Goal: Find contact information: Find contact information

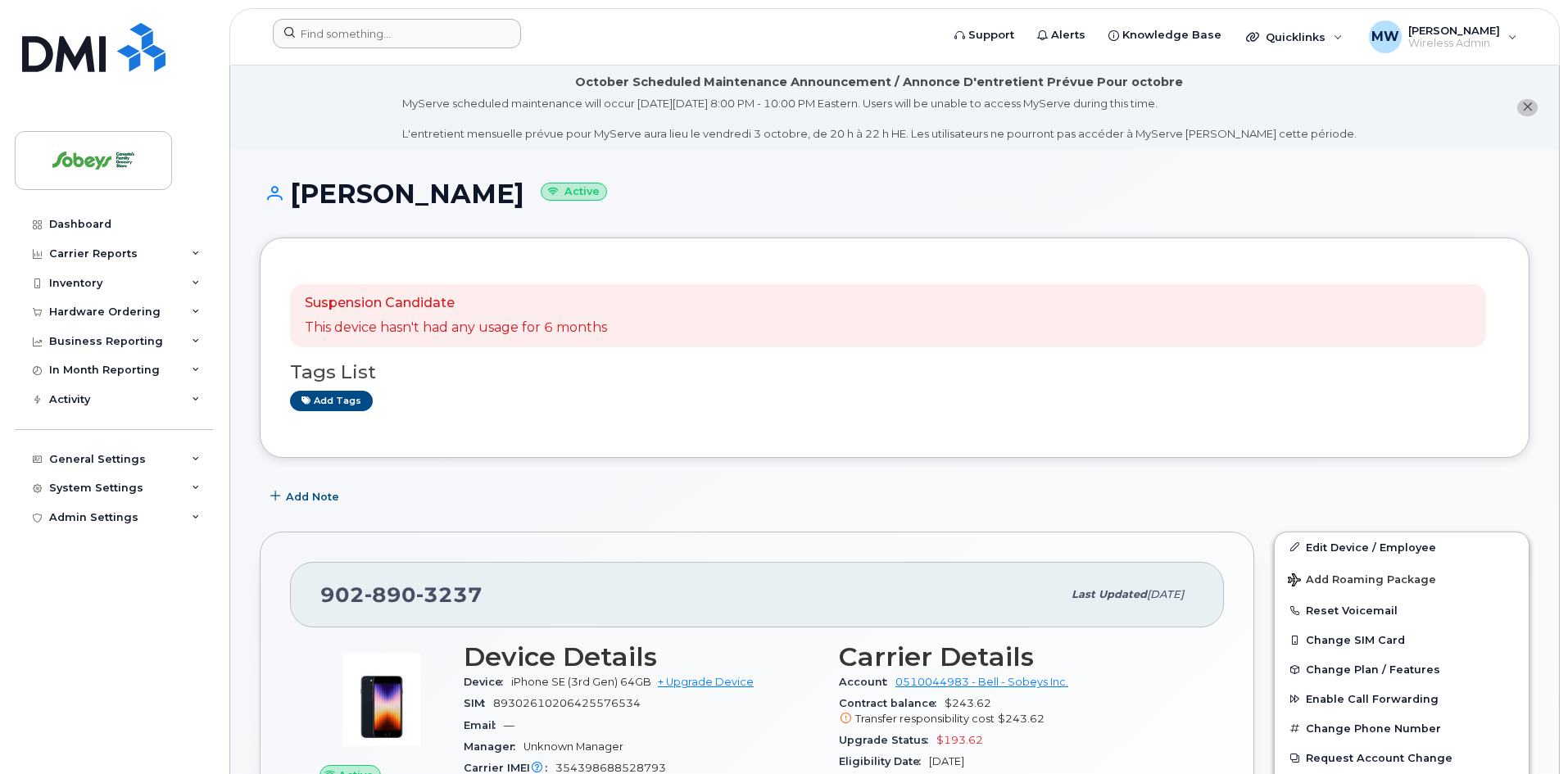
scroll to position [164, 0]
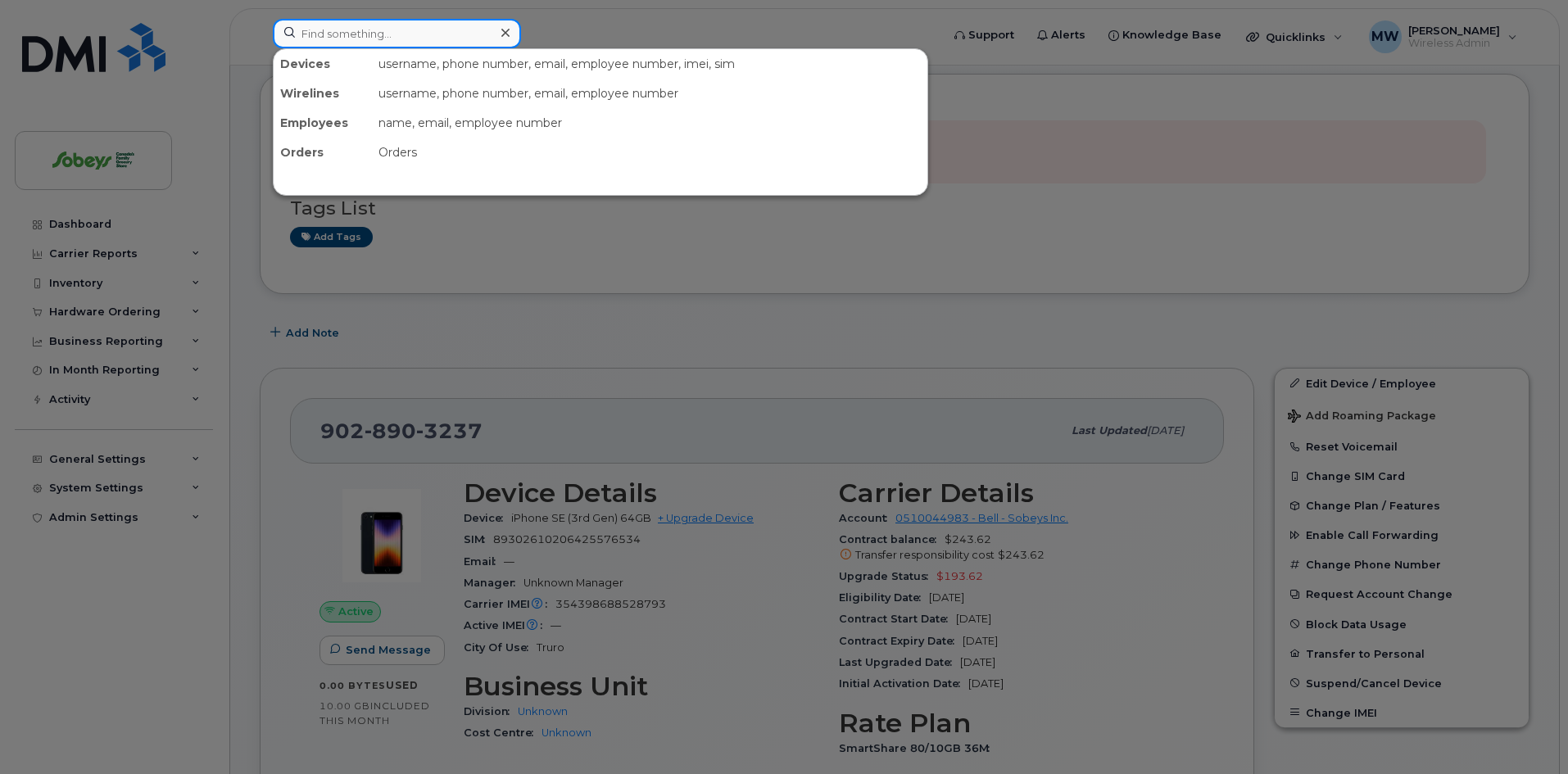
click at [333, 33] on input at bounding box center [396, 33] width 248 height 29
type input "dyt"
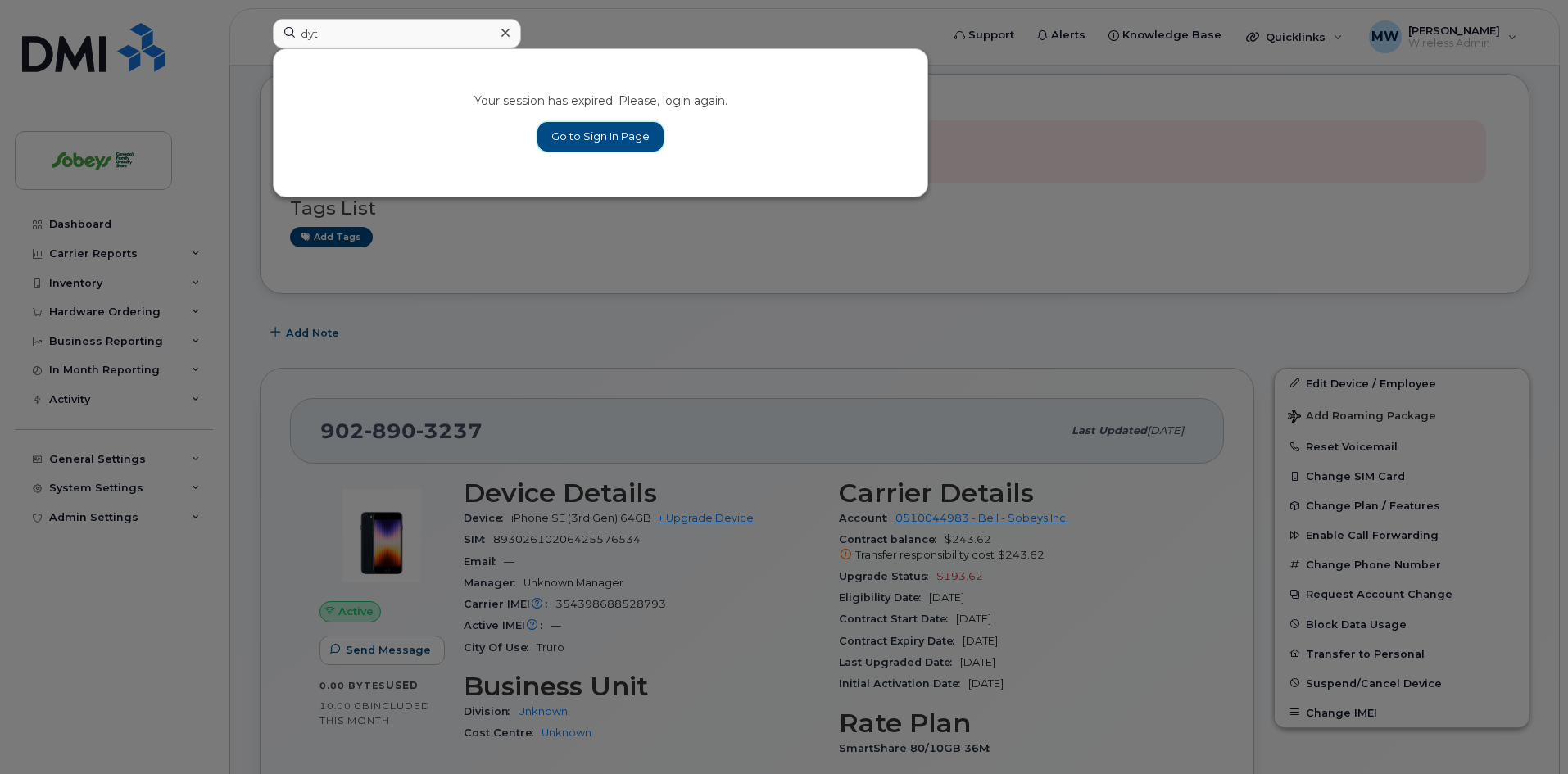
click at [594, 132] on link "Go to Sign In Page" at bounding box center [600, 137] width 126 height 29
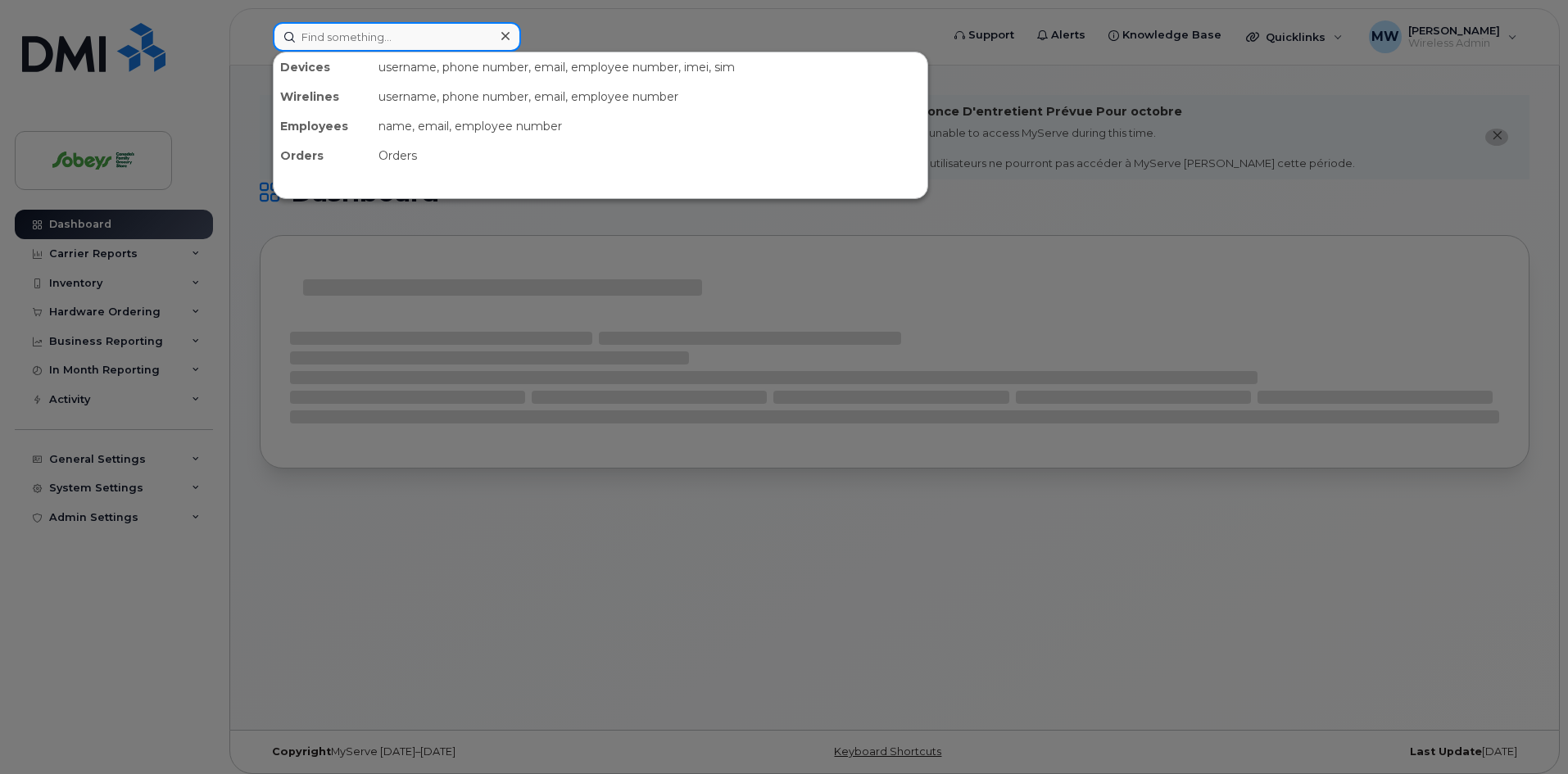
click at [409, 40] on input at bounding box center [396, 37] width 248 height 29
type input "eastman"
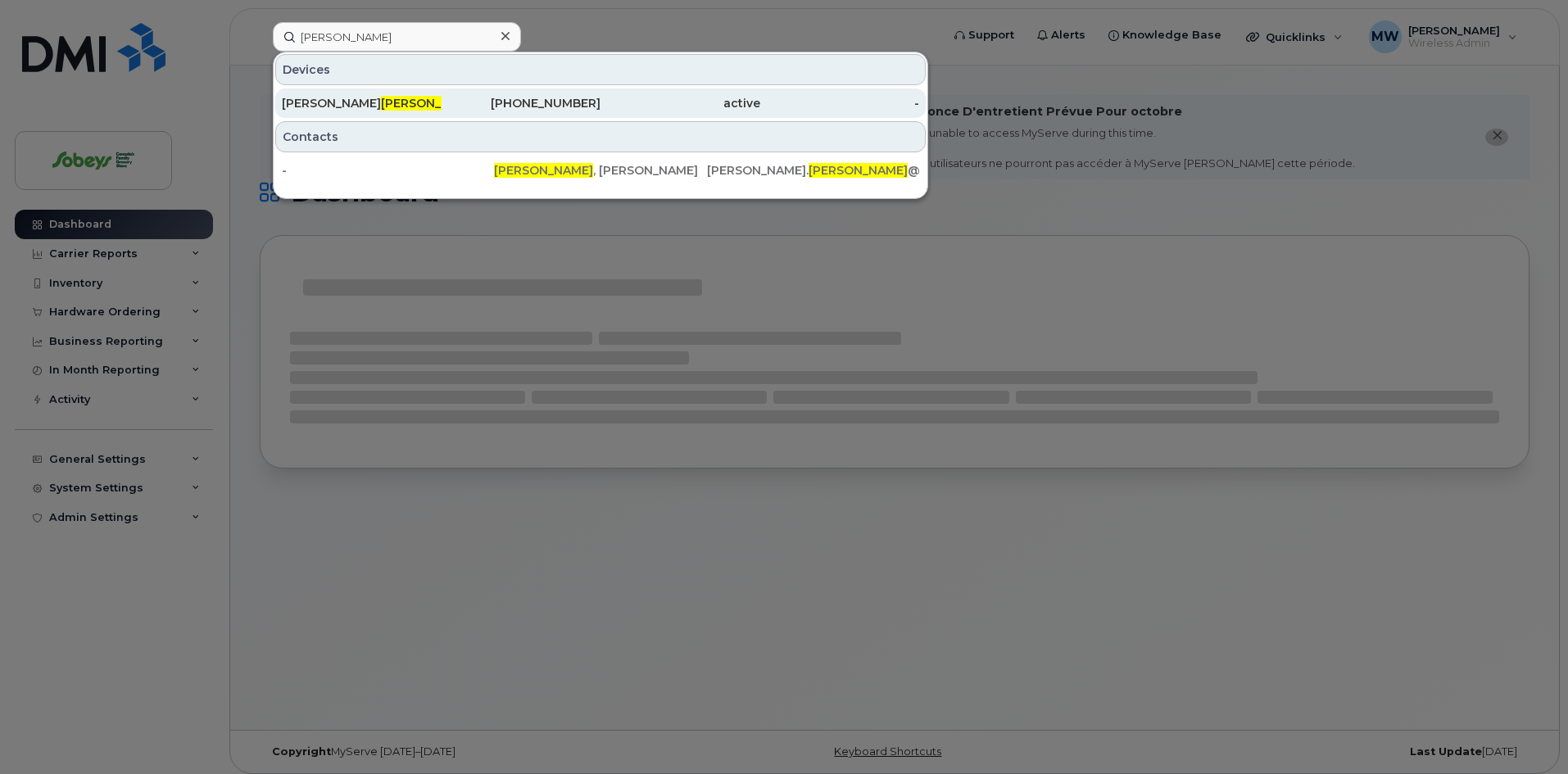
click at [495, 95] on div "902-771-0864" at bounding box center [521, 103] width 160 height 29
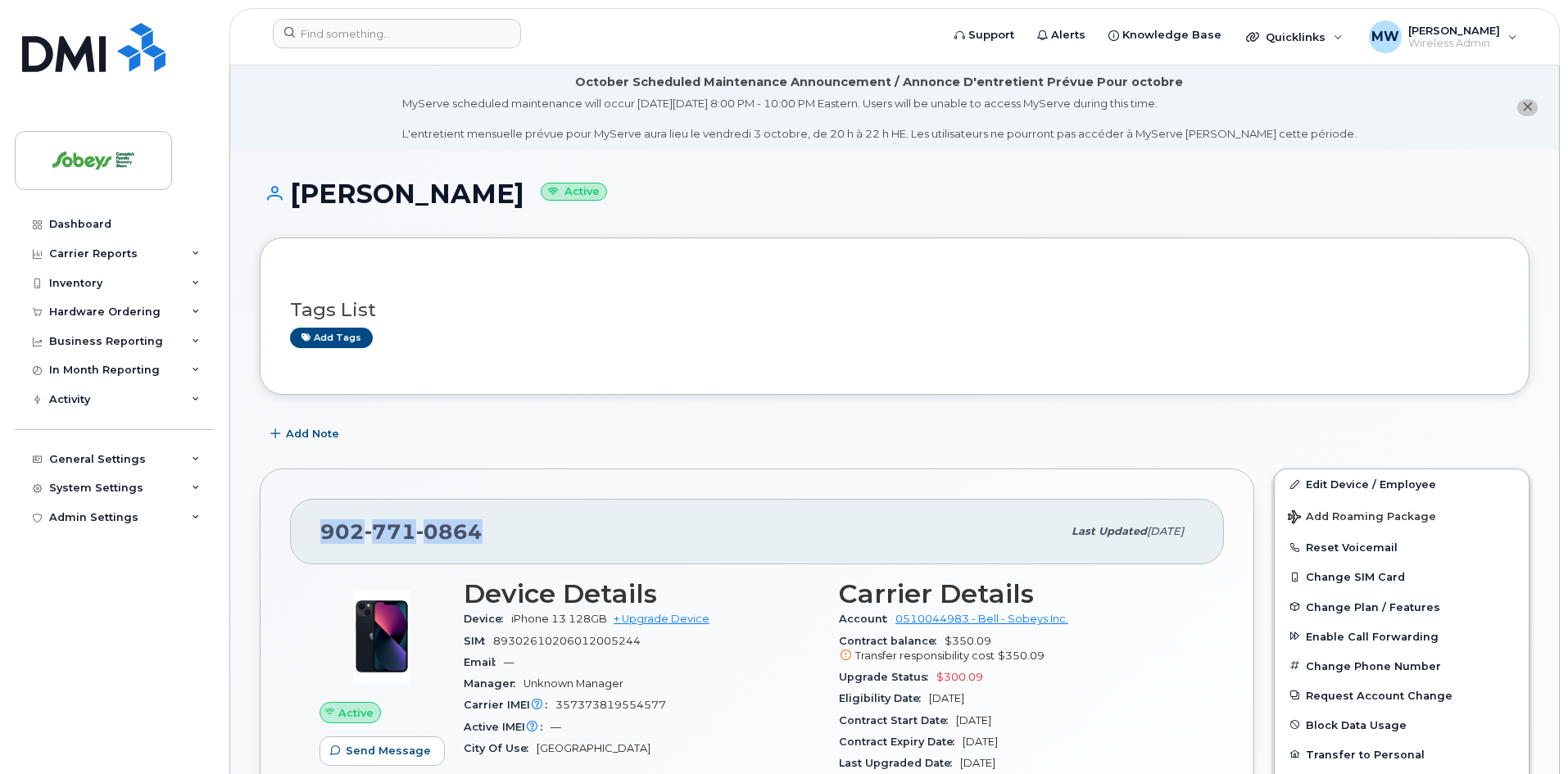
drag, startPoint x: 322, startPoint y: 532, endPoint x: 486, endPoint y: 539, distance: 164.1
click at [486, 539] on div "[PHONE_NUMBER]" at bounding box center [691, 531] width 742 height 34
copy span "[PHONE_NUMBER]"
